Goal: Find specific page/section: Find specific page/section

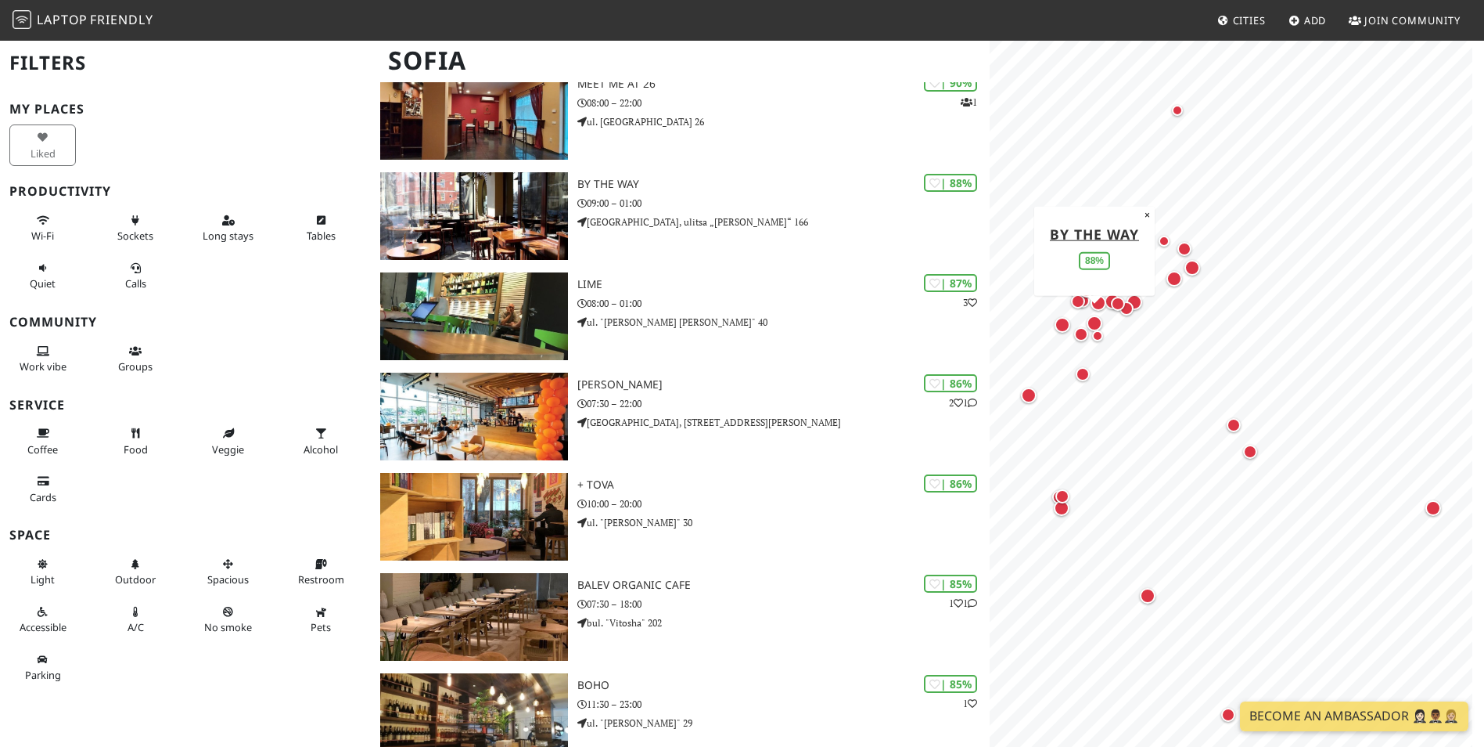
scroll to position [783, 0]
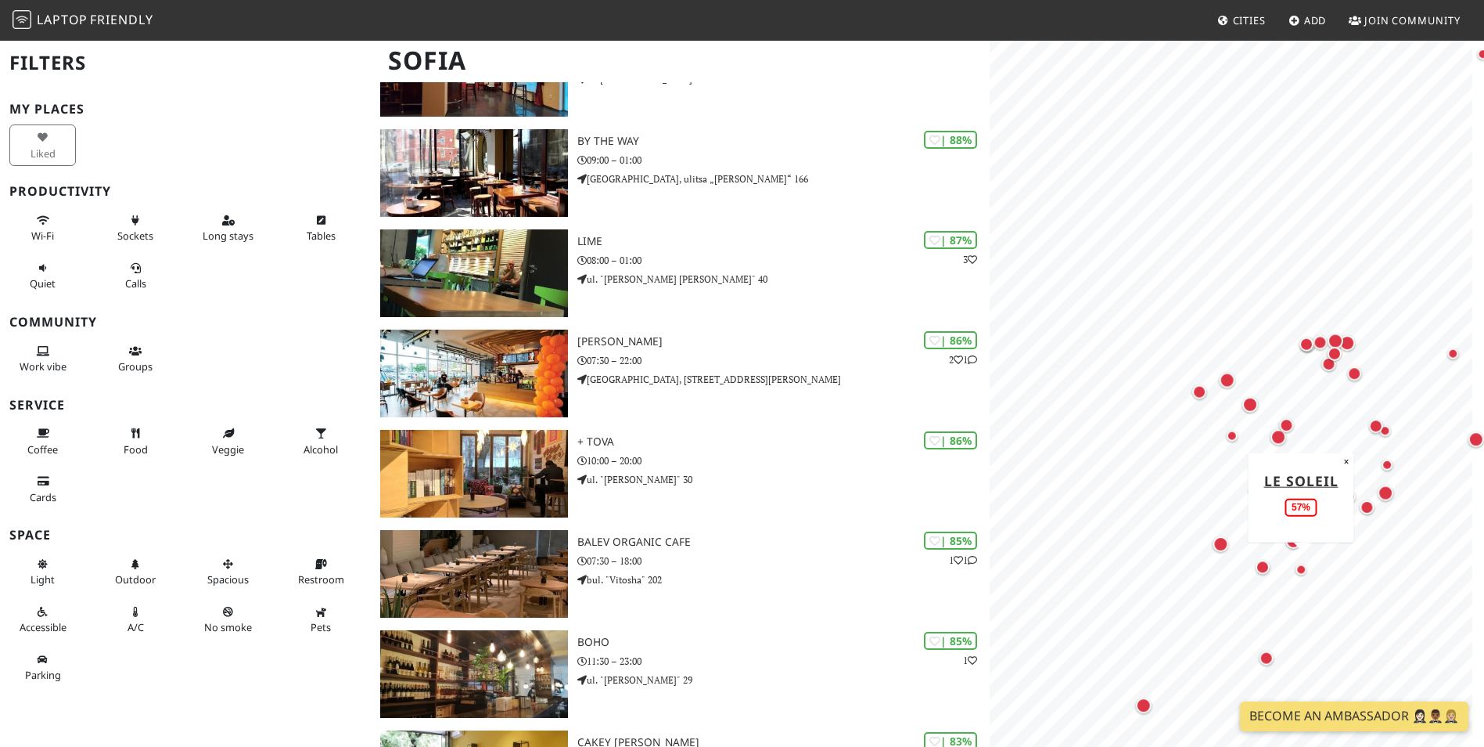
drag, startPoint x: 1222, startPoint y: 486, endPoint x: 1291, endPoint y: 569, distance: 108.3
click at [1291, 569] on div "Map marker" at bounding box center [1301, 568] width 31 height 31
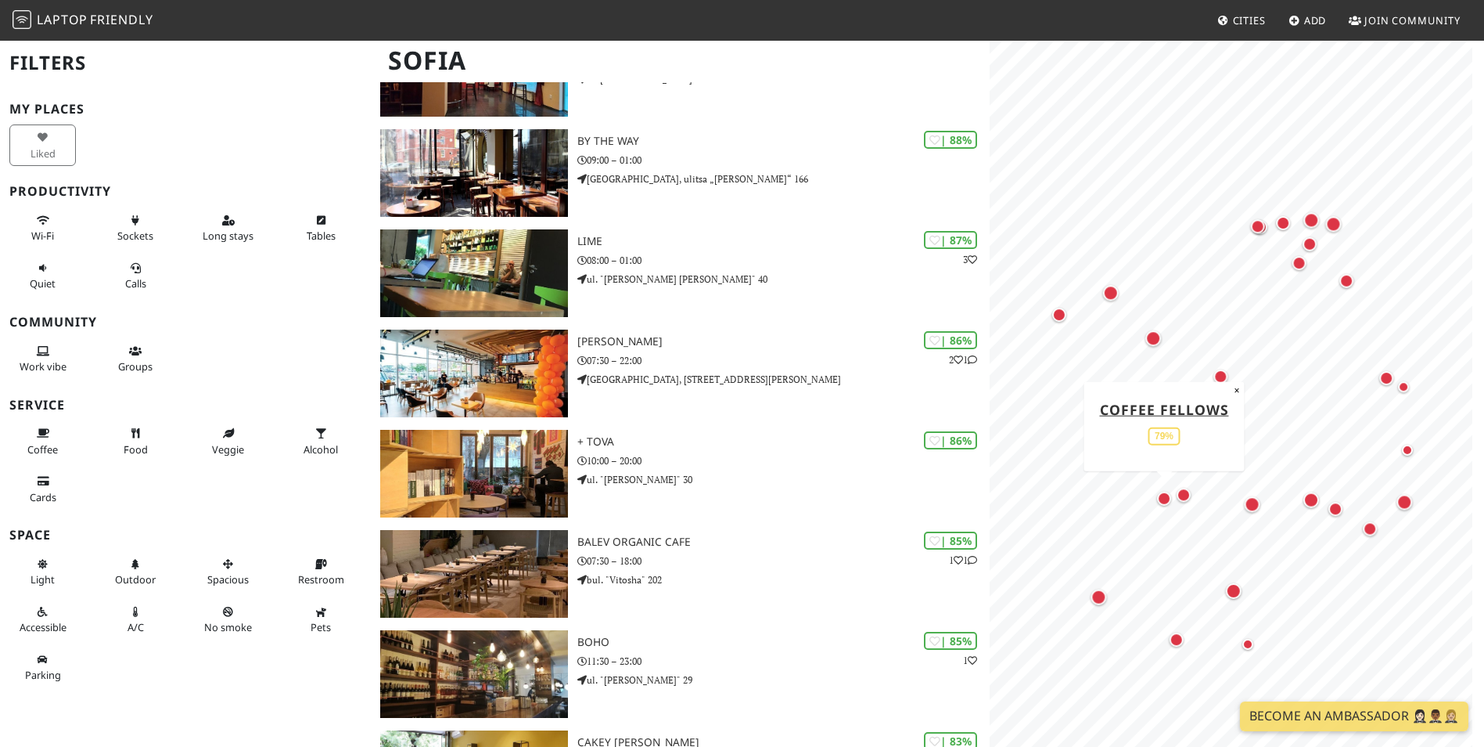
drag, startPoint x: 1293, startPoint y: 549, endPoint x: 1146, endPoint y: 497, distance: 155.2
click at [1149, 497] on div "Map marker" at bounding box center [1164, 497] width 31 height 31
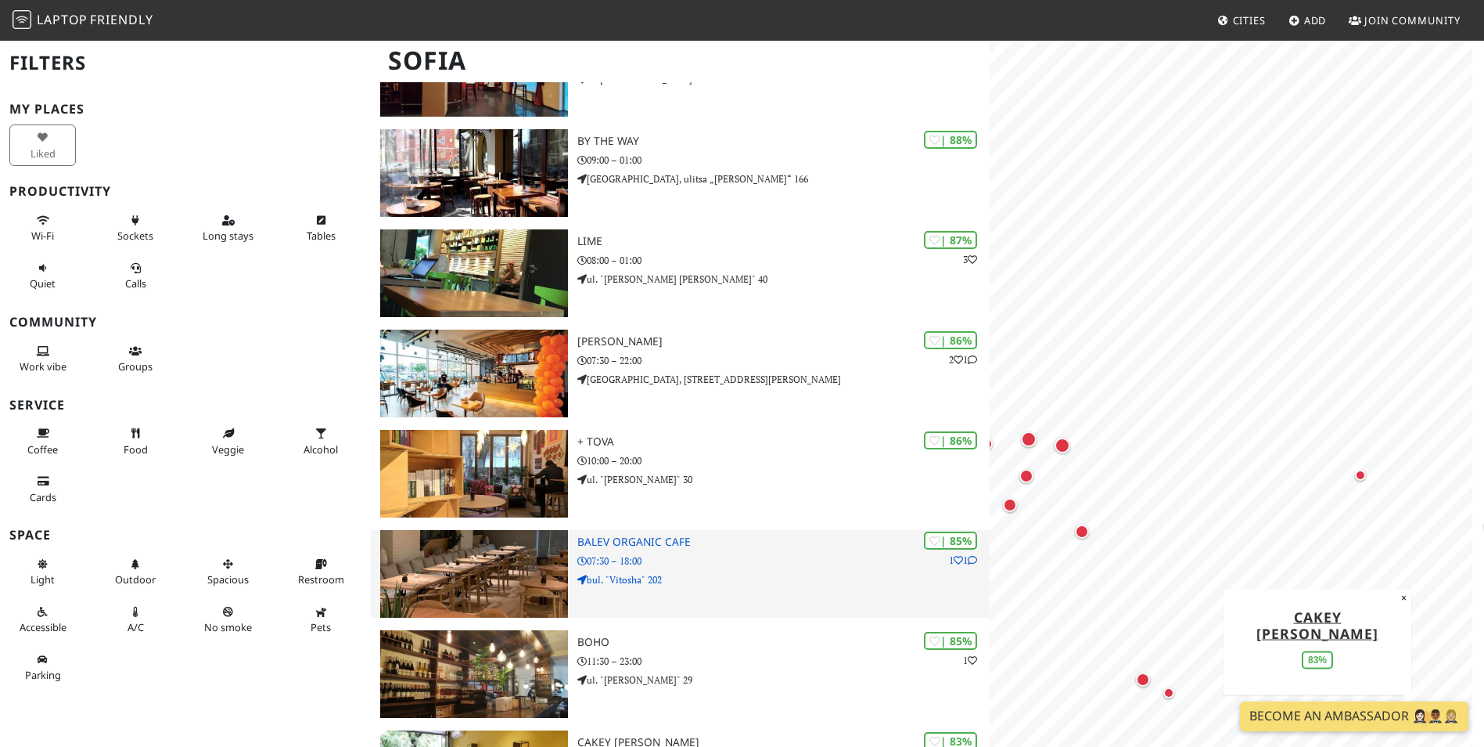
scroll to position [0, 0]
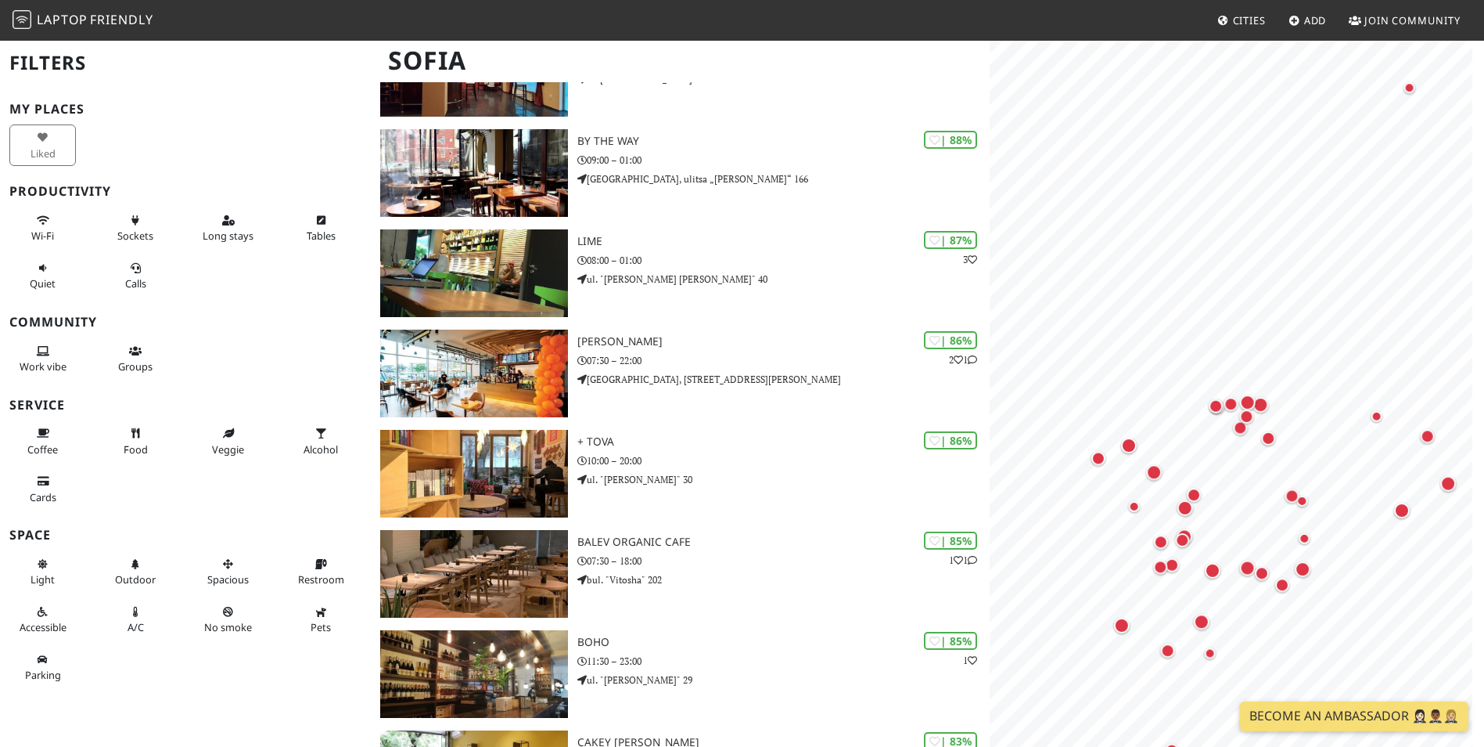
drag, startPoint x: 1057, startPoint y: 474, endPoint x: 1103, endPoint y: 478, distance: 46.3
click at [1150, 499] on div "Map marker" at bounding box center [1133, 506] width 31 height 31
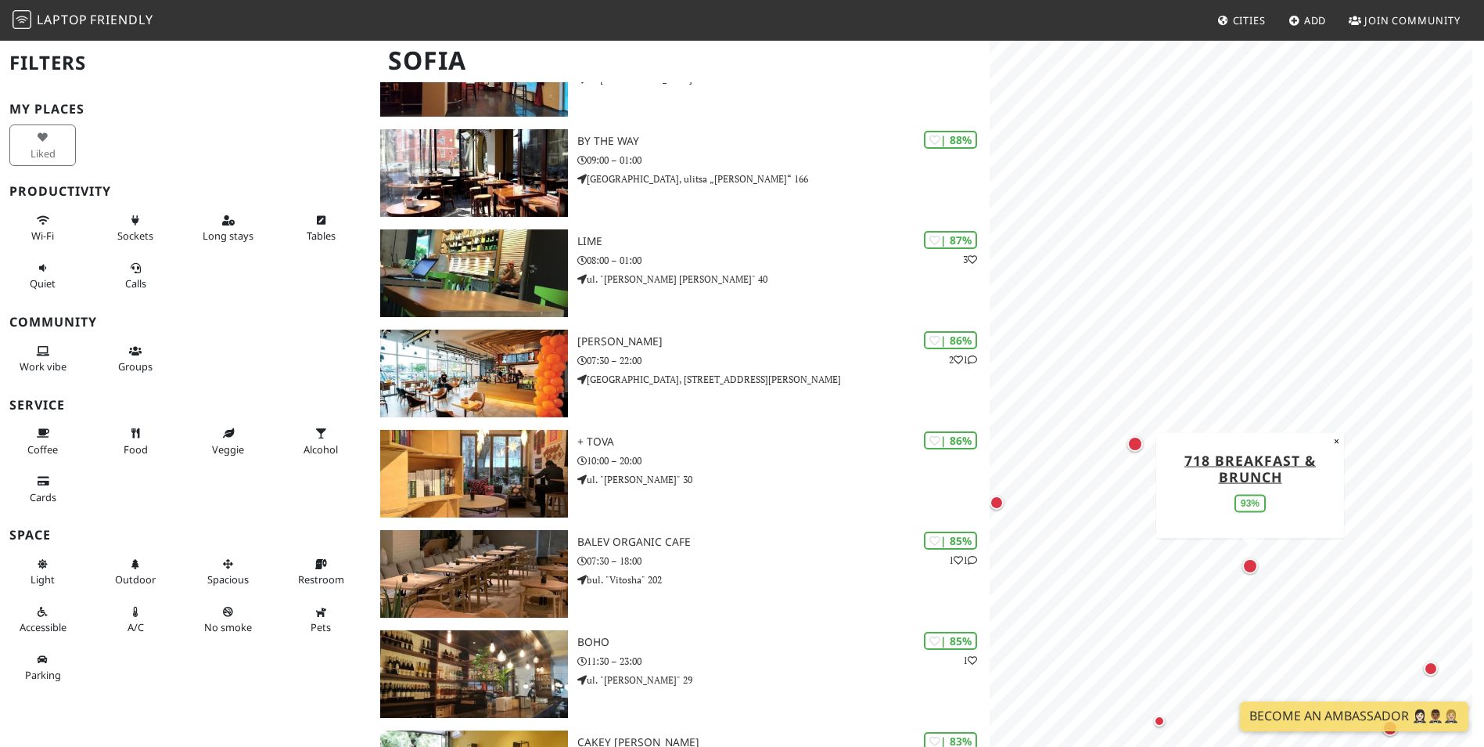
click at [1250, 560] on div "Map marker" at bounding box center [1251, 566] width 16 height 16
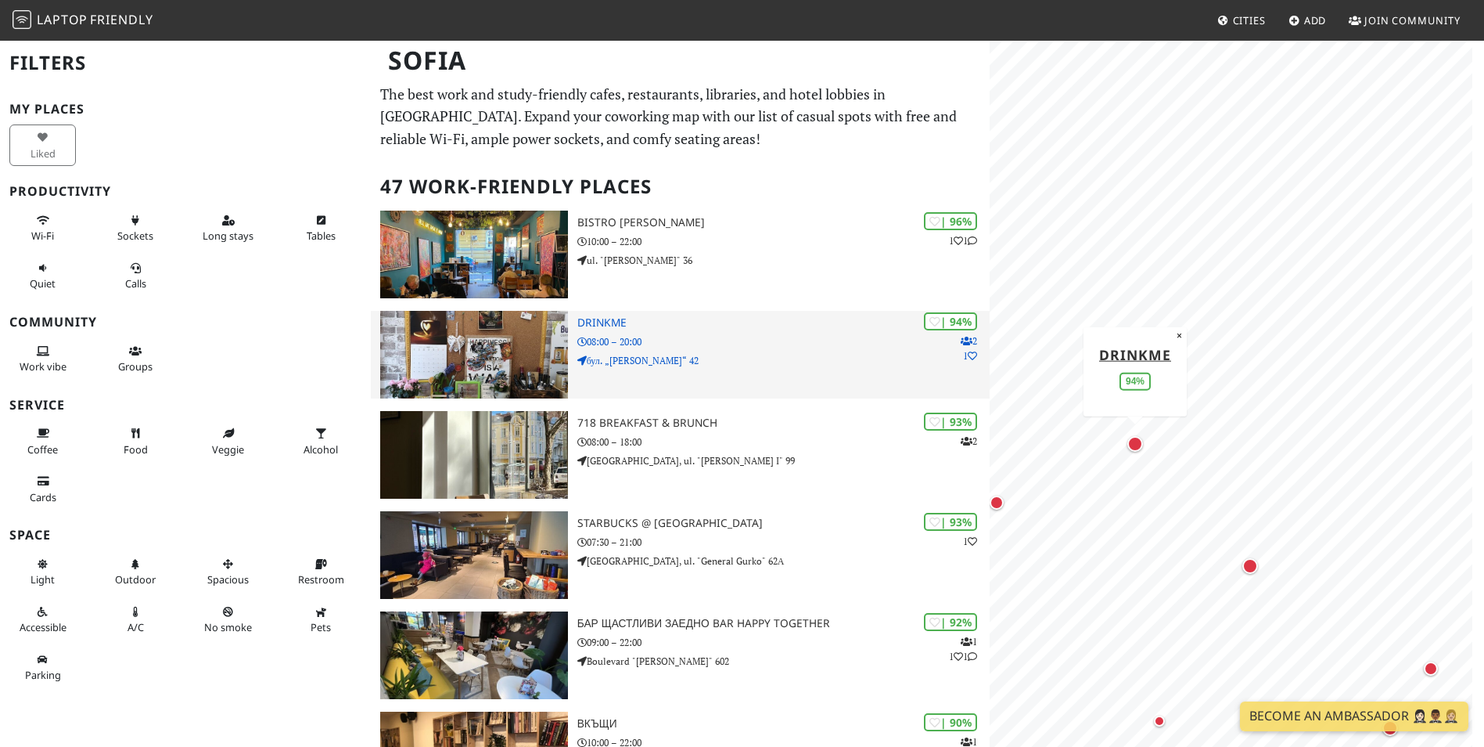
click at [715, 326] on h3 "DrinkMe" at bounding box center [784, 322] width 412 height 13
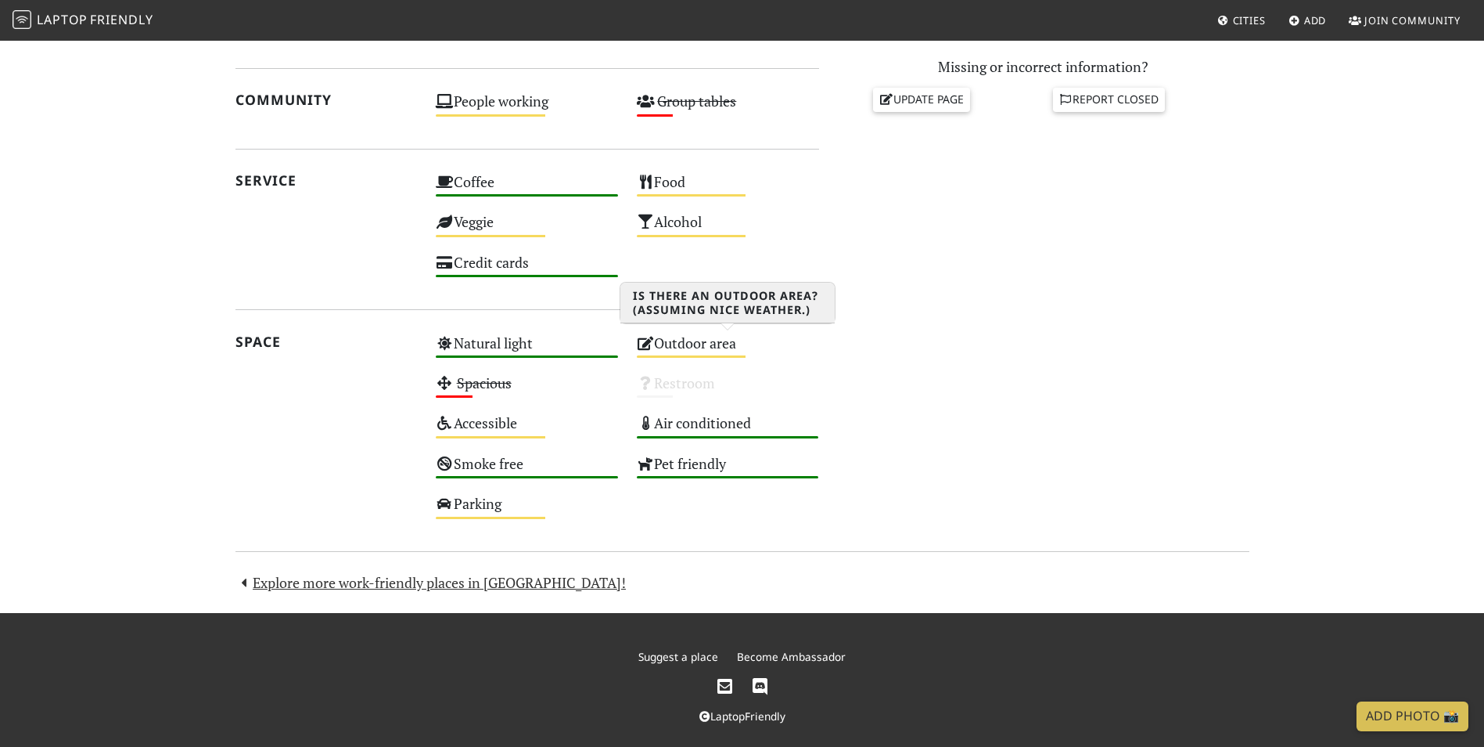
scroll to position [743, 0]
